Goal: Transaction & Acquisition: Purchase product/service

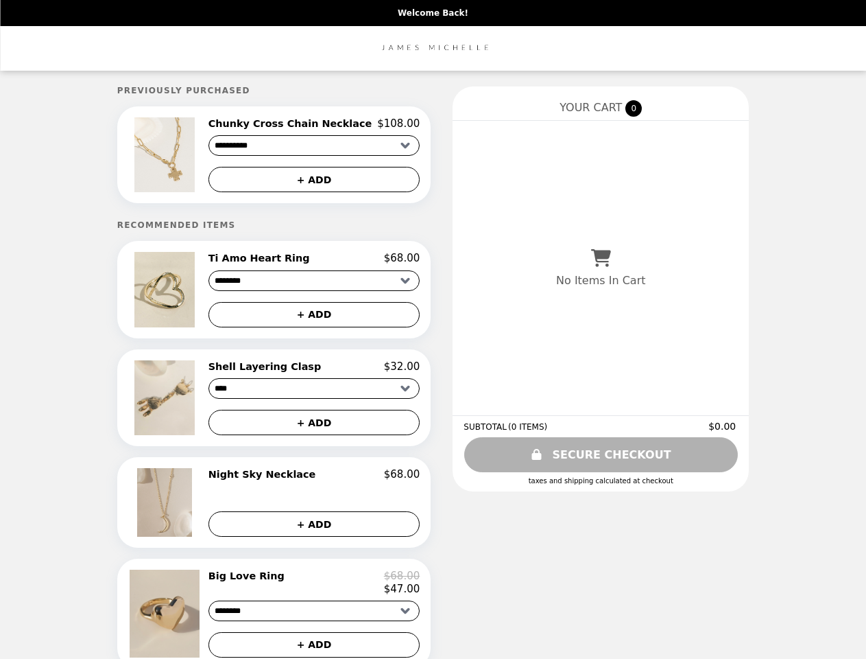
click at [187, 156] on img at bounding box center [165, 154] width 63 height 75
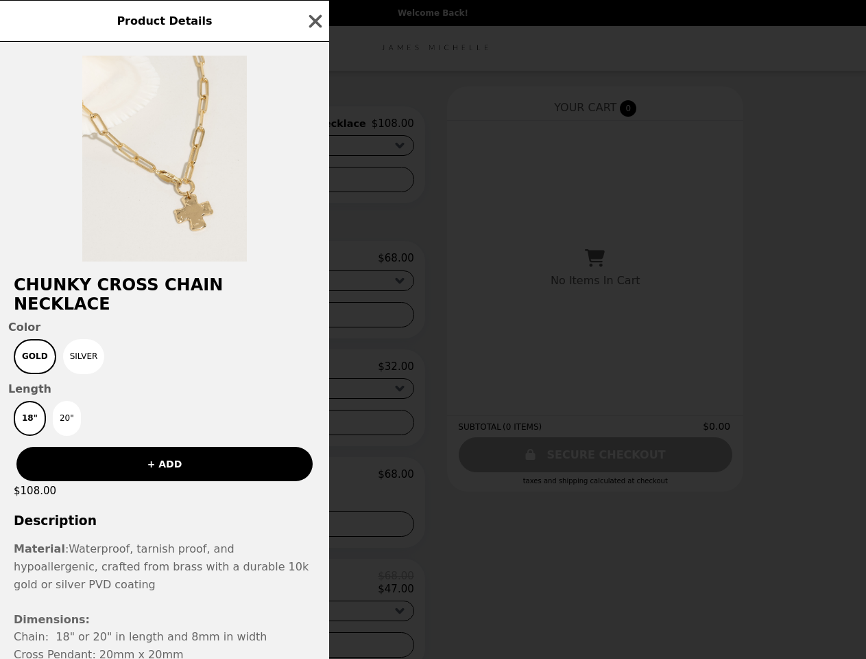
click at [313, 126] on div "Product Details Chunky Cross Chain Necklace Color Gold Silver Length 18" 20" + …" at bounding box center [433, 329] width 866 height 659
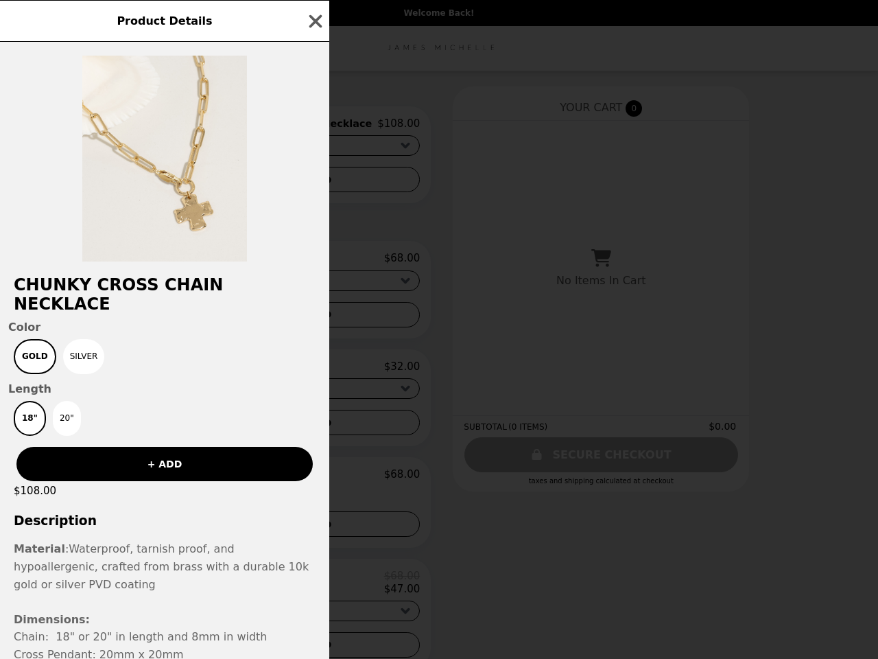
click at [313, 182] on div at bounding box center [164, 152] width 329 height 220
click at [187, 294] on h2 "Chunky Cross Chain Necklace" at bounding box center [164, 294] width 329 height 38
click at [313, 263] on div "Product Details Chunky Cross Chain Necklace Color Gold Silver Length 18" 20" + …" at bounding box center [439, 329] width 878 height 659
click at [313, 320] on span "Color" at bounding box center [164, 326] width 313 height 13
click at [187, 403] on img at bounding box center [166, 397] width 64 height 75
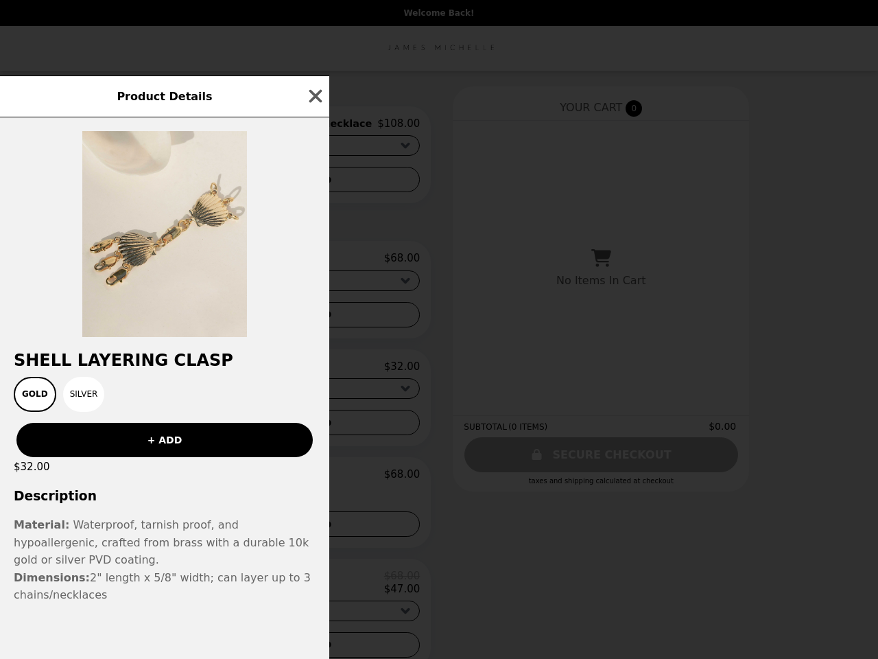
click at [313, 372] on div "Product Details Shell Layering Clasp Gold Silver + ADD $32.00 Description Mater…" at bounding box center [439, 329] width 878 height 659
click at [313, 428] on div "+ ADD" at bounding box center [164, 434] width 329 height 45
click at [187, 508] on div "Shell Layering Clasp Gold Silver + ADD $32.00 Description Material: Waterproof,…" at bounding box center [164, 387] width 329 height 541
